Goal: Feedback & Contribution: Contribute content

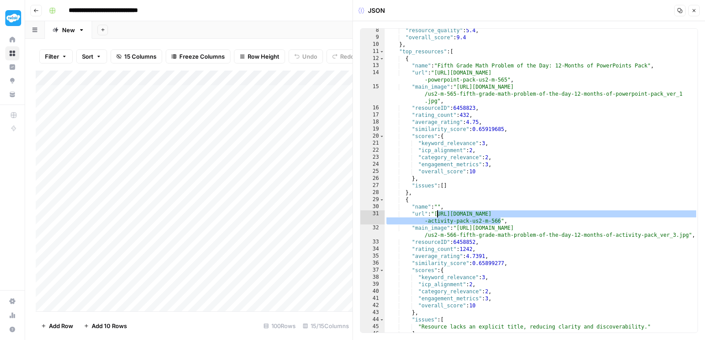
scroll to position [51, 0]
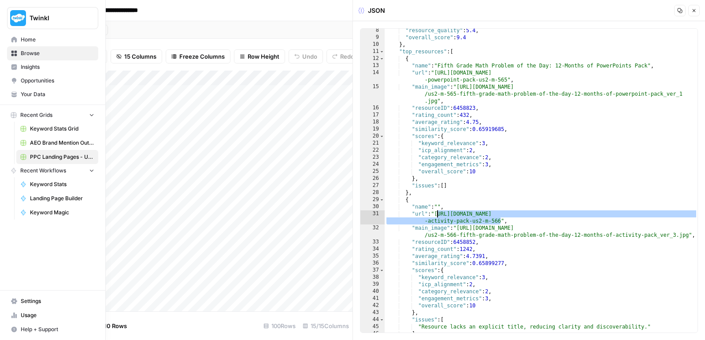
click at [34, 97] on span "Your Data" at bounding box center [58, 94] width 74 height 8
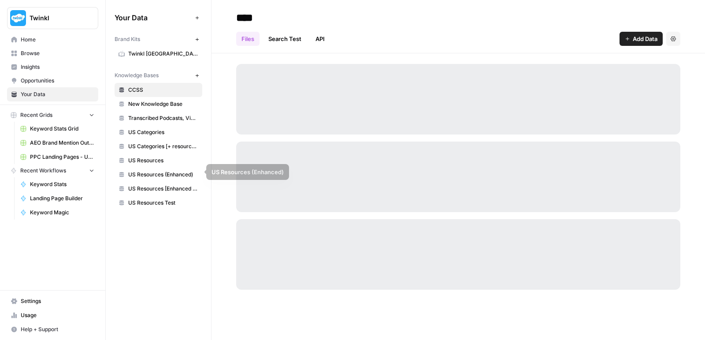
click at [153, 185] on span "US Resources [Enhanced + Review Count]" at bounding box center [163, 189] width 70 height 8
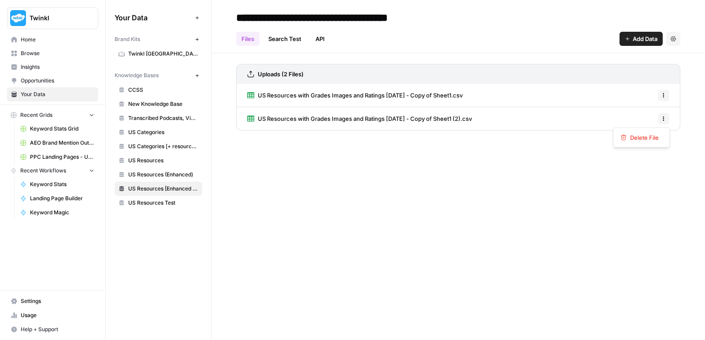
click at [666, 116] on icon "button" at bounding box center [663, 118] width 5 height 5
click at [652, 135] on span "Delete File" at bounding box center [644, 137] width 29 height 9
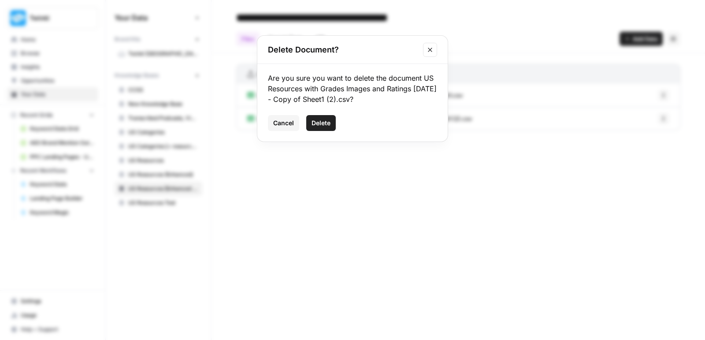
click at [330, 119] on span "Delete" at bounding box center [321, 123] width 19 height 9
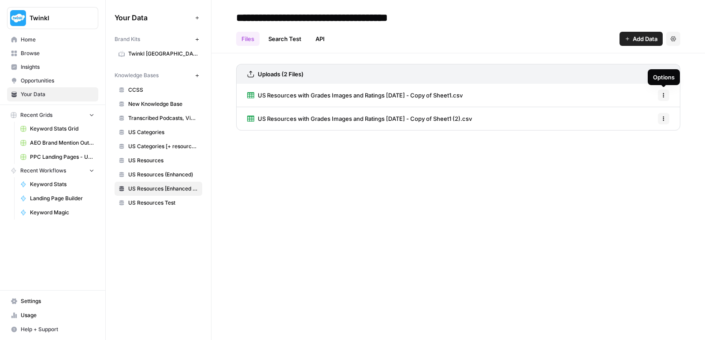
click at [662, 98] on button "Options" at bounding box center [663, 94] width 11 height 11
click at [648, 117] on span "Delete File" at bounding box center [644, 114] width 29 height 9
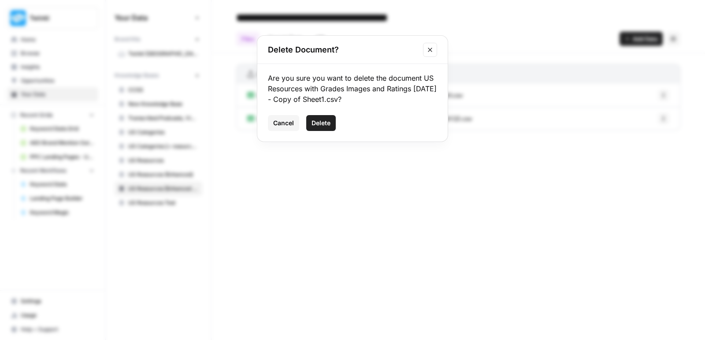
click at [326, 123] on span "Delete" at bounding box center [321, 123] width 19 height 9
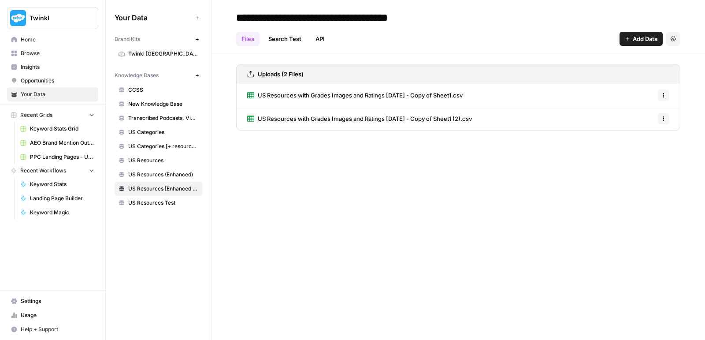
click at [640, 39] on span "Add Data" at bounding box center [645, 38] width 25 height 9
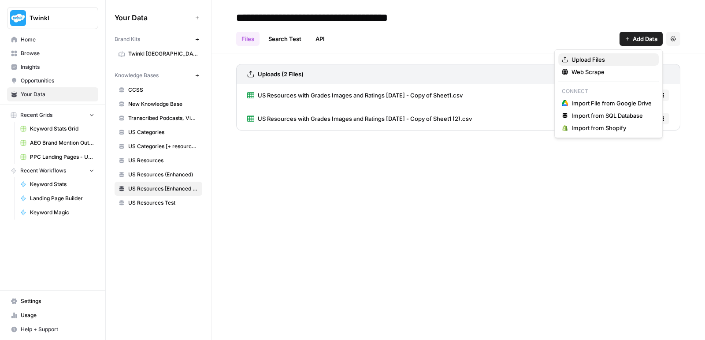
click at [593, 61] on span "Upload Files" at bounding box center [612, 59] width 80 height 9
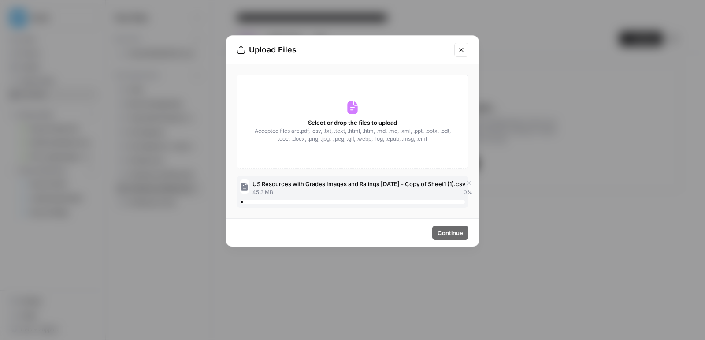
click at [468, 45] on button "Close modal" at bounding box center [462, 50] width 14 height 14
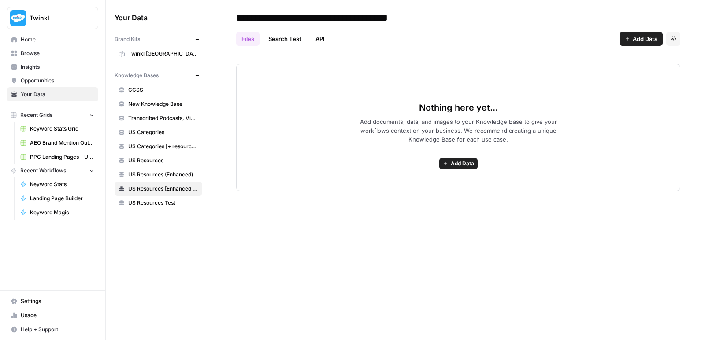
click at [469, 161] on span "Add Data" at bounding box center [462, 164] width 23 height 8
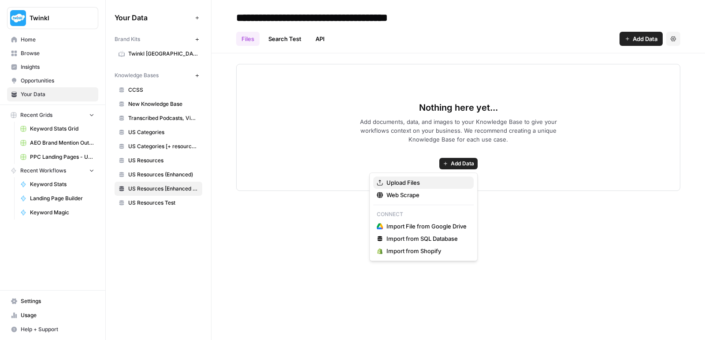
click at [451, 181] on span "Upload Files" at bounding box center [427, 182] width 80 height 9
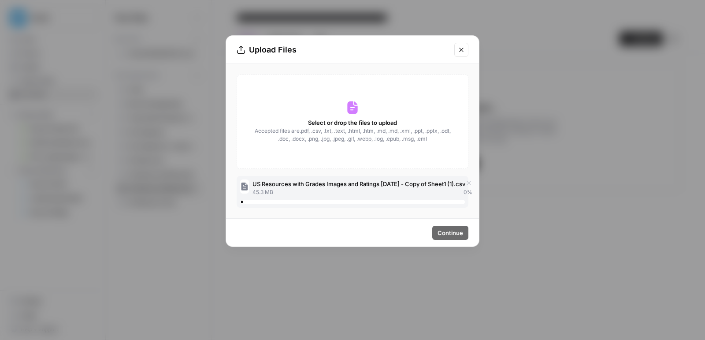
click at [460, 45] on button "Close modal" at bounding box center [462, 50] width 14 height 14
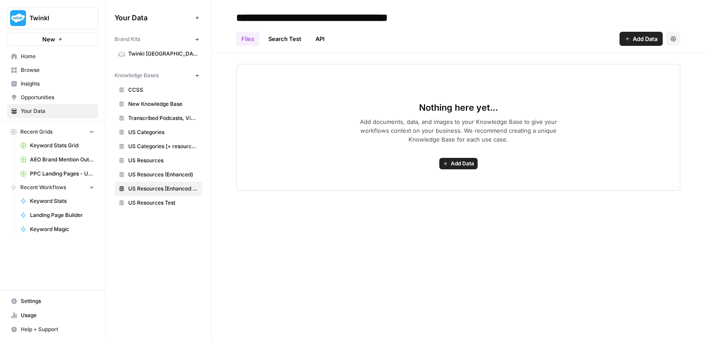
click at [475, 173] on div "Nothing here yet... Add documents, data, and images to your Knowledge Base to g…" at bounding box center [458, 127] width 444 height 127
click at [470, 162] on span "Add Data" at bounding box center [462, 164] width 23 height 8
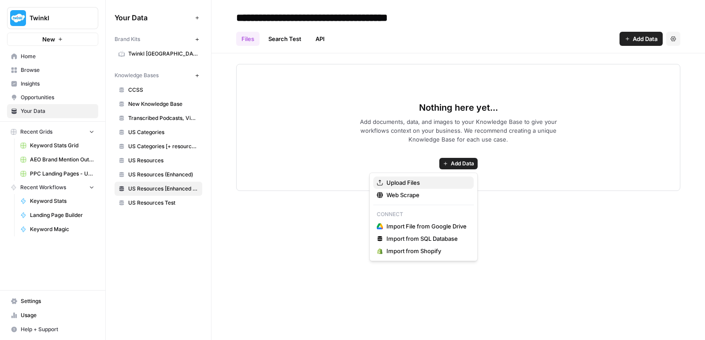
click at [433, 186] on span "Upload Files" at bounding box center [427, 182] width 80 height 9
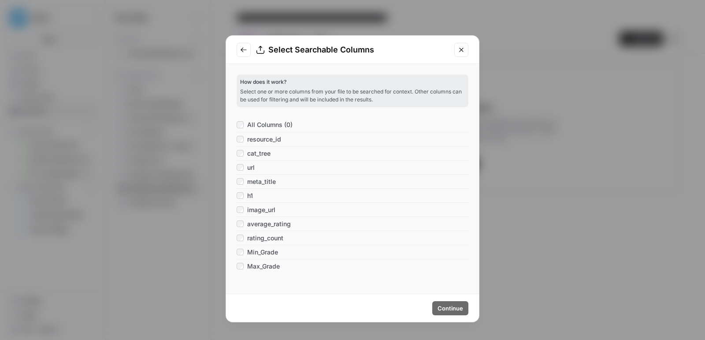
click at [245, 155] on div "cat_tree" at bounding box center [254, 153] width 34 height 9
click at [455, 307] on span "Continue" at bounding box center [451, 308] width 26 height 9
